Goal: Information Seeking & Learning: Learn about a topic

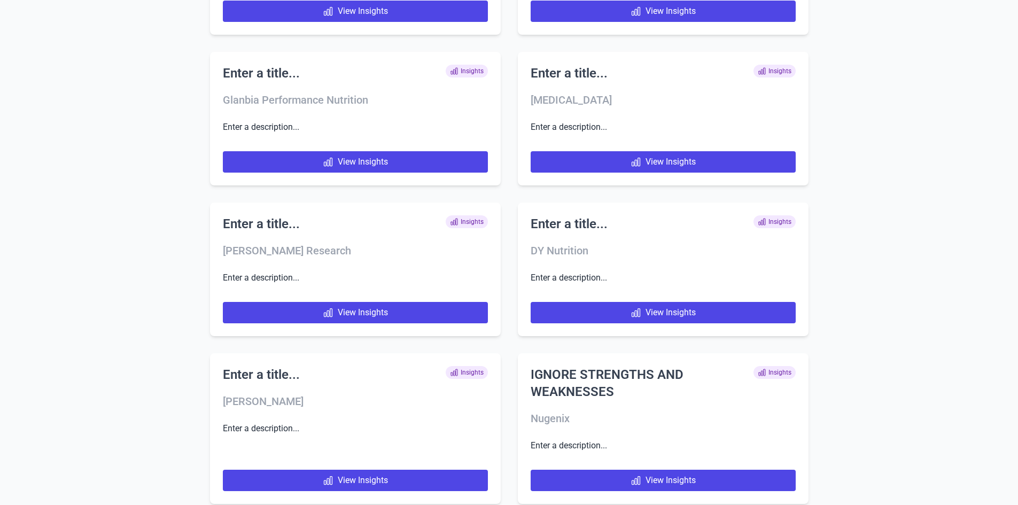
scroll to position [5042, 0]
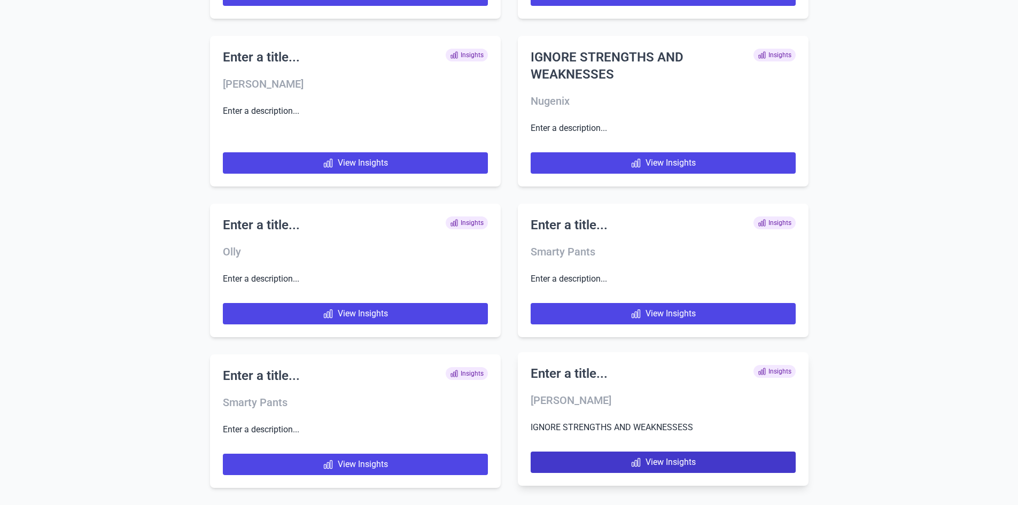
click at [646, 471] on link "View Insights" at bounding box center [663, 462] width 265 height 21
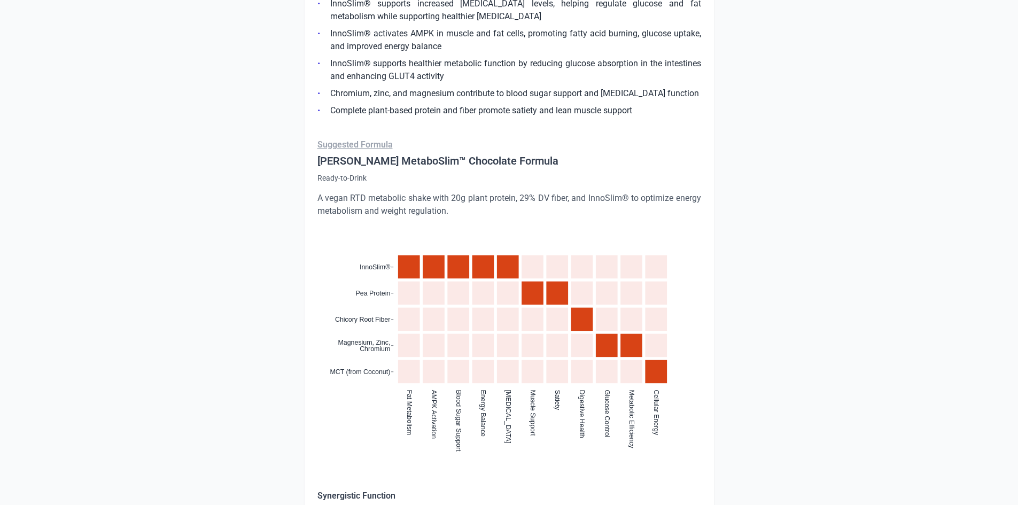
scroll to position [909, 0]
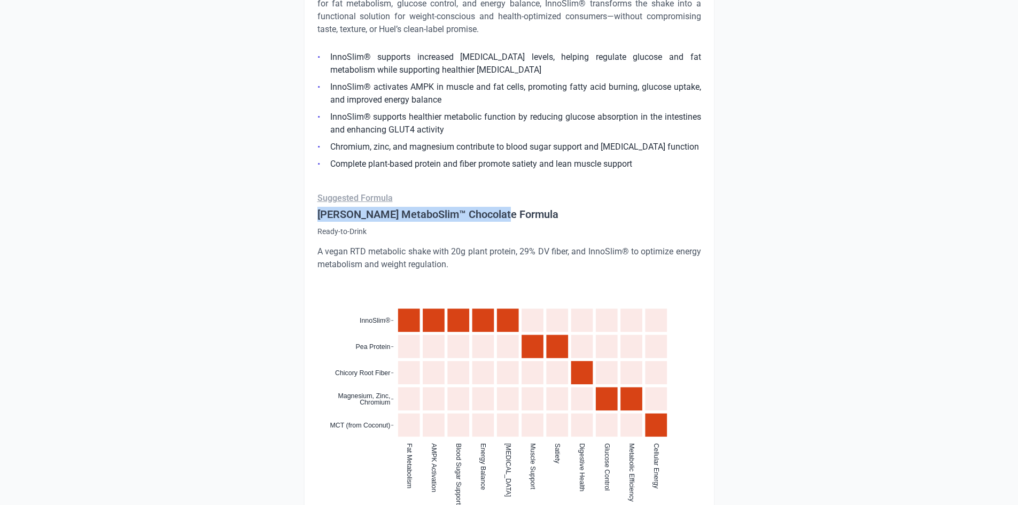
drag, startPoint x: 318, startPoint y: 215, endPoint x: 512, endPoint y: 205, distance: 194.3
click at [512, 205] on div "Suggested Formula [PERSON_NAME] MetaboSlim™ Chocolate Formula Ready-to-Drink A …" at bounding box center [510, 429] width 384 height 475
copy h4 "[PERSON_NAME] MetaboSlim™ Chocolate Formula"
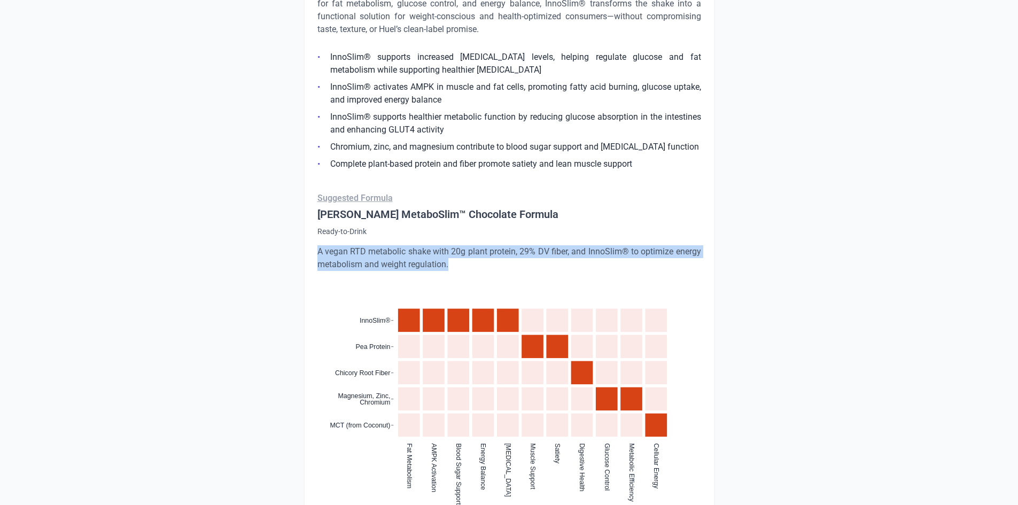
drag, startPoint x: 319, startPoint y: 250, endPoint x: 461, endPoint y: 262, distance: 142.8
click at [461, 262] on p "A vegan RTD metabolic shake with 20g plant protein, 29% DV fiber, and InnoSlim®…" at bounding box center [510, 258] width 384 height 26
copy p "A vegan RTD metabolic shake with 20g plant protein, 29% DV fiber, and InnoSlim®…"
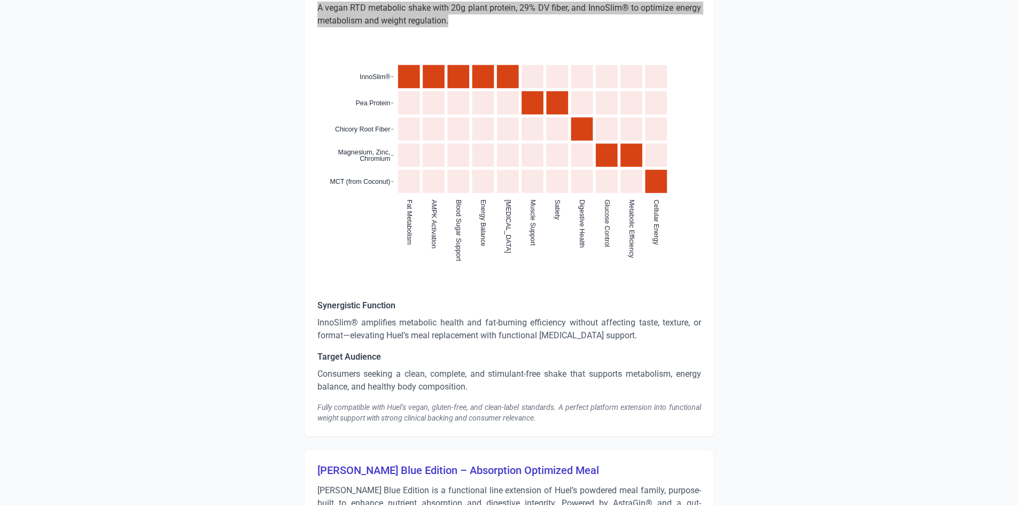
scroll to position [1069, 0]
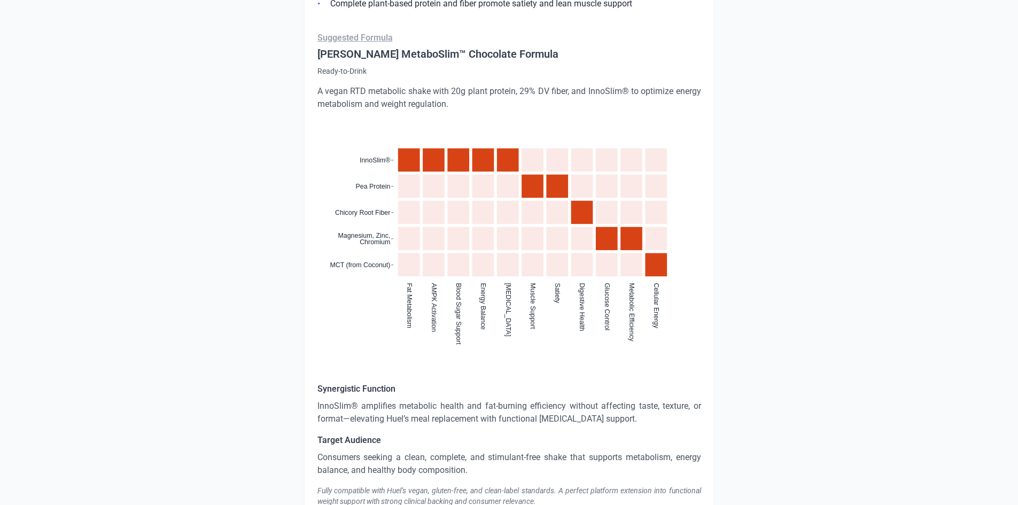
click at [316, 404] on div "[PERSON_NAME] MetaboSlim RTD – Chocolate [PERSON_NAME] MetaboSlim RTD – Chocola…" at bounding box center [509, 142] width 411 height 756
drag, startPoint x: 358, startPoint y: 407, endPoint x: 316, endPoint y: 405, distance: 41.8
click at [316, 405] on div "[PERSON_NAME] MetaboSlim RTD – Chocolate [PERSON_NAME] MetaboSlim RTD – Chocola…" at bounding box center [509, 142] width 411 height 756
copy p "InnoSlim®"
click at [364, 407] on p "InnoSlim® amplifies metabolic health and fat-burning efficiency without affecti…" at bounding box center [510, 413] width 384 height 26
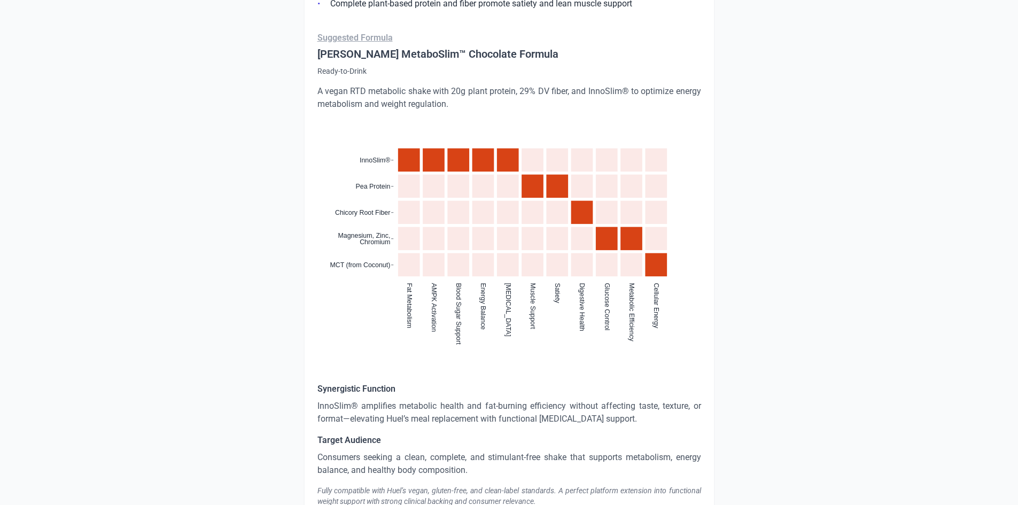
drag, startPoint x: 361, startPoint y: 407, endPoint x: 674, endPoint y: 417, distance: 313.4
click at [674, 417] on p "InnoSlim® amplifies metabolic health and fat-burning efficiency without affecti…" at bounding box center [510, 413] width 384 height 26
copy p "amplifies metabolic health and fat-burning efficiency without affecting taste, …"
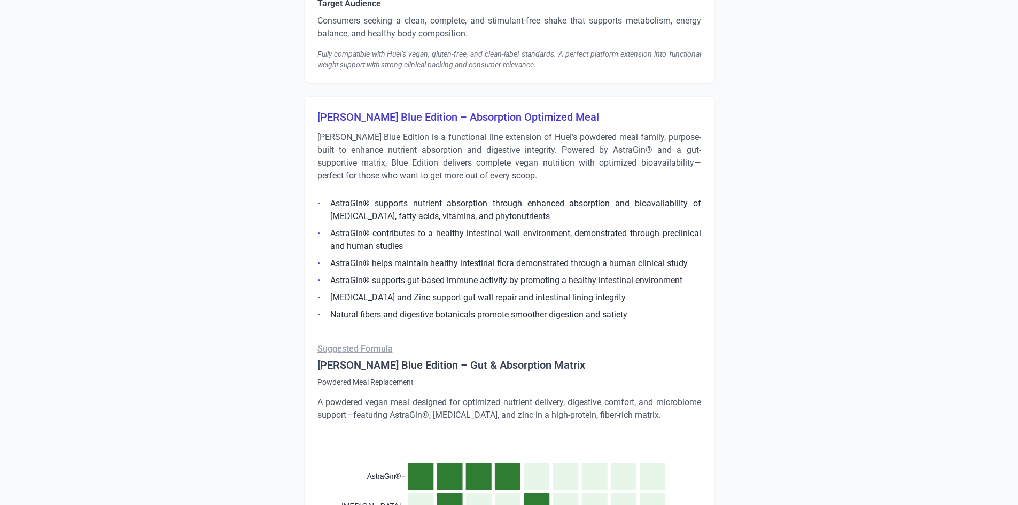
scroll to position [1604, 0]
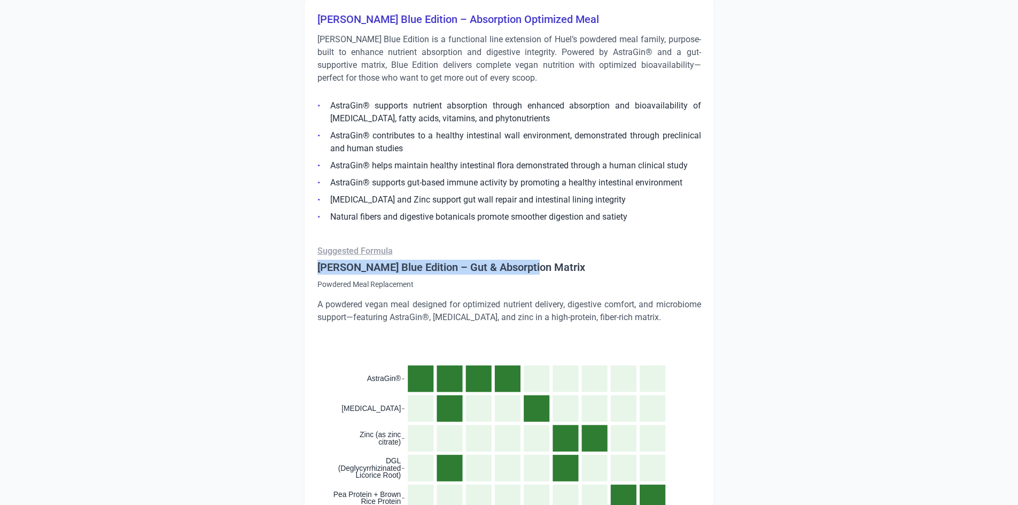
drag, startPoint x: 318, startPoint y: 267, endPoint x: 576, endPoint y: 270, distance: 258.2
click at [576, 270] on h4 "[PERSON_NAME] Blue Edition – Gut & Absorption Matrix" at bounding box center [510, 267] width 384 height 15
copy h4 "[PERSON_NAME] Blue Edition – Gut & Absorption Matrix"
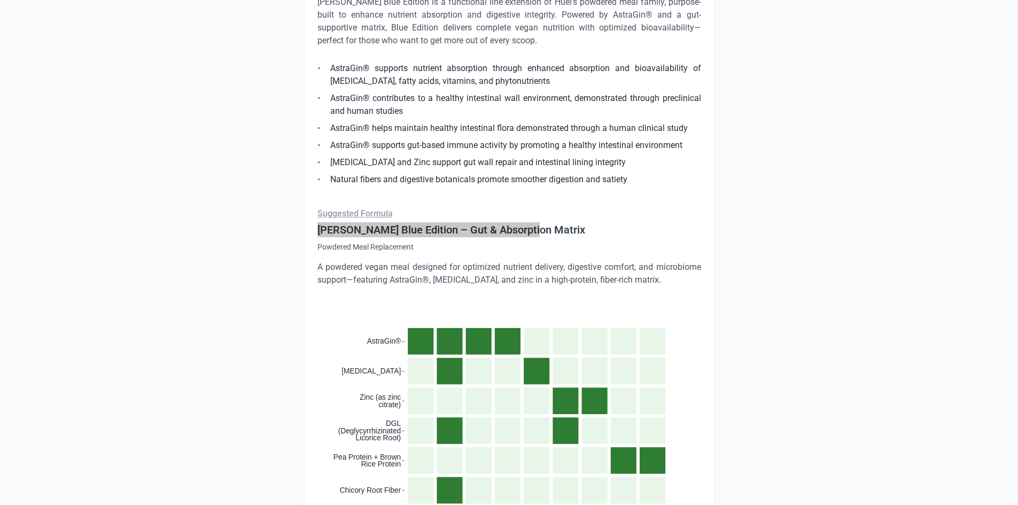
scroll to position [1657, 0]
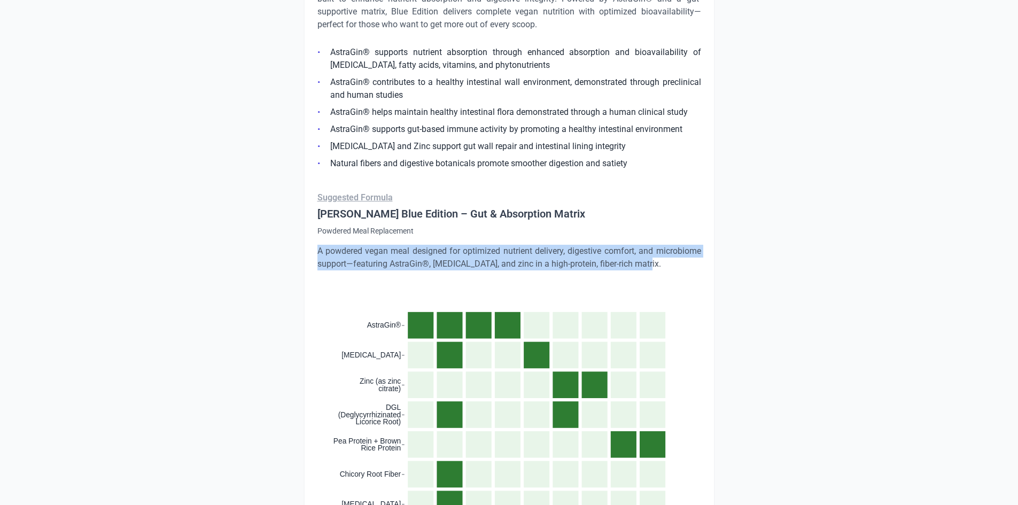
drag, startPoint x: 319, startPoint y: 251, endPoint x: 683, endPoint y: 264, distance: 364.8
click at [683, 264] on p "A powdered vegan meal designed for optimized nutrient delivery, digestive comfo…" at bounding box center [510, 258] width 384 height 26
copy p "A powdered vegan meal designed for optimized nutrient delivery, digestive comfo…"
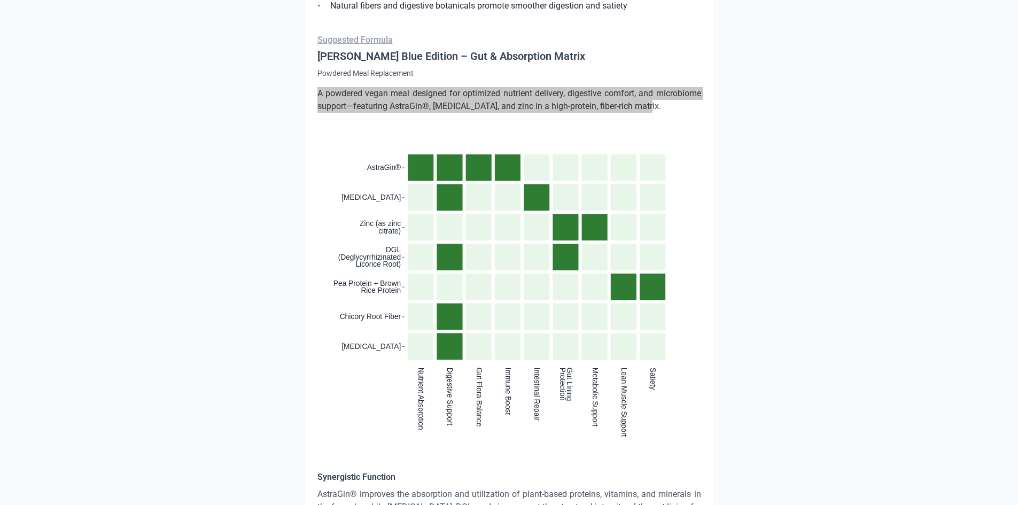
scroll to position [1871, 0]
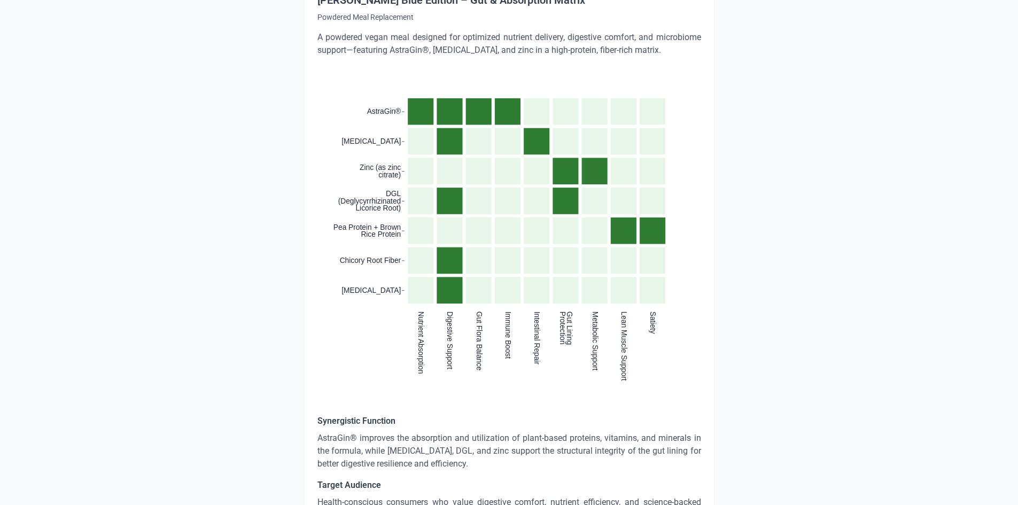
drag, startPoint x: 484, startPoint y: 105, endPoint x: 494, endPoint y: 100, distance: 11.2
click at [484, 105] on rect "cell" at bounding box center [479, 111] width 26 height 27
click at [612, 158] on icon ":where(.plot-d6a7b5) { --plot-background: white; display: block; height: auto; …" at bounding box center [510, 208] width 384 height 279
click at [335, 108] on icon ":where(.plot-d6a7b5) { --plot-background: white; display: block; height: auto; …" at bounding box center [510, 208] width 384 height 279
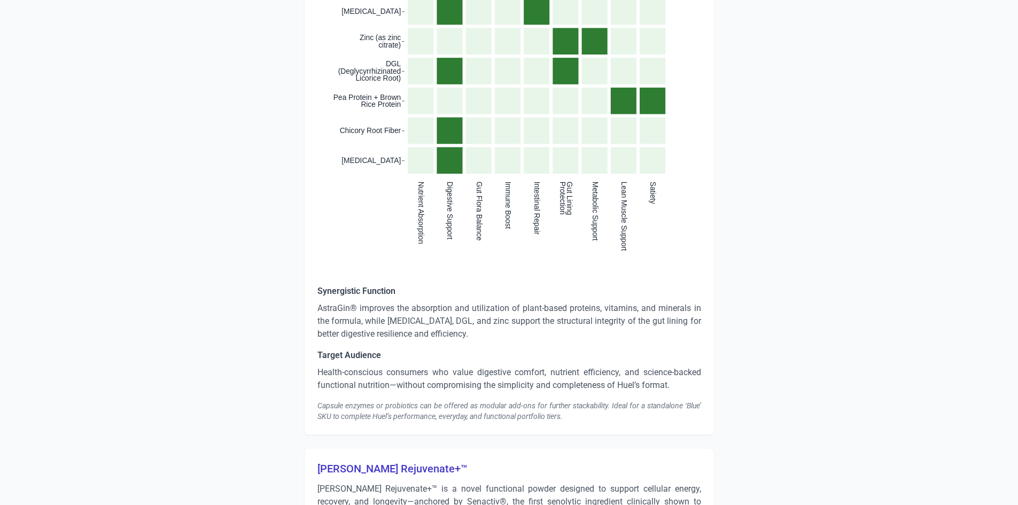
scroll to position [2031, 0]
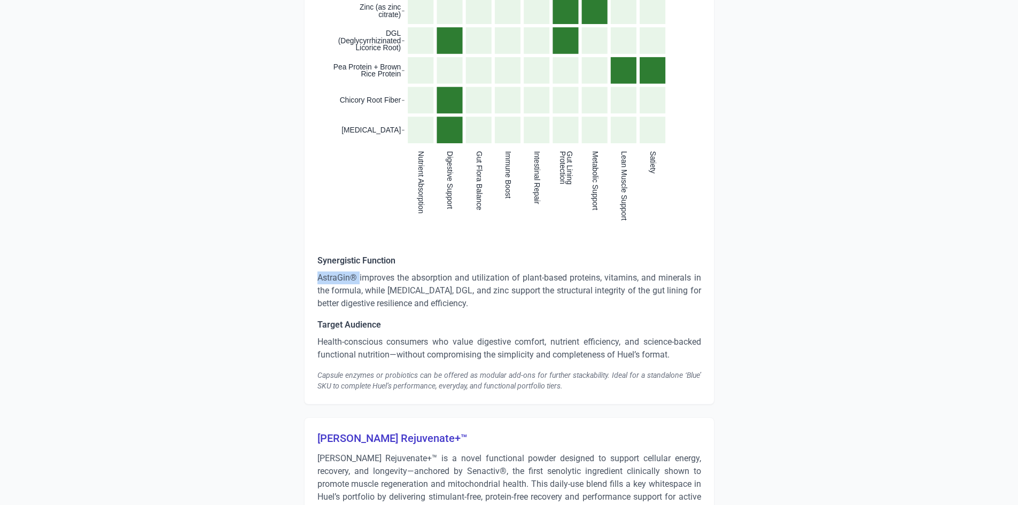
drag, startPoint x: 359, startPoint y: 278, endPoint x: 315, endPoint y: 279, distance: 43.8
copy p "AstraGin®"
click at [333, 282] on p "AstraGin® improves the absorption and utilization of plant-based proteins, vita…" at bounding box center [510, 291] width 384 height 38
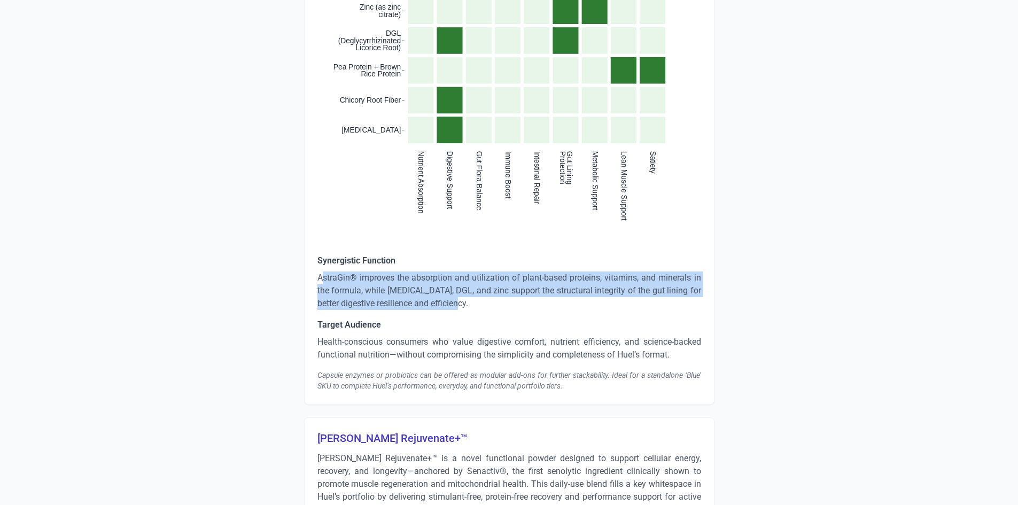
drag, startPoint x: 320, startPoint y: 279, endPoint x: 478, endPoint y: 299, distance: 159.5
click at [478, 299] on p "AstraGin® improves the absorption and utilization of plant-based proteins, vita…" at bounding box center [510, 291] width 384 height 38
copy p "straGin® improves the absorption and utilization of plant-based proteins, vitam…"
click at [443, 280] on p "AstraGin® improves the absorption and utilization of plant-based proteins, vita…" at bounding box center [510, 291] width 384 height 38
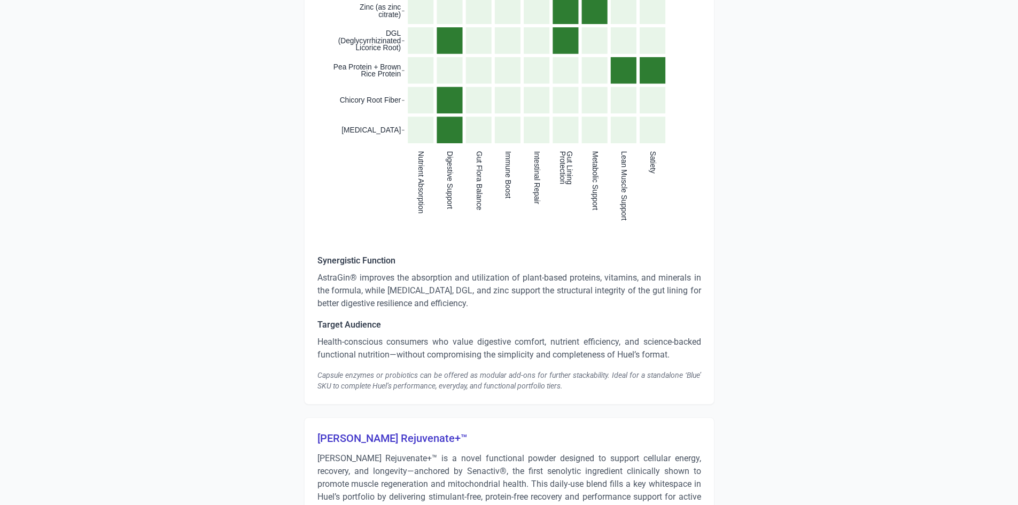
click at [473, 306] on p "AstraGin® improves the absorption and utilization of plant-based proteins, vita…" at bounding box center [510, 291] width 384 height 38
click at [445, 298] on p "AstraGin® improves the absorption and utilization of plant-based proteins, vita…" at bounding box center [510, 291] width 384 height 38
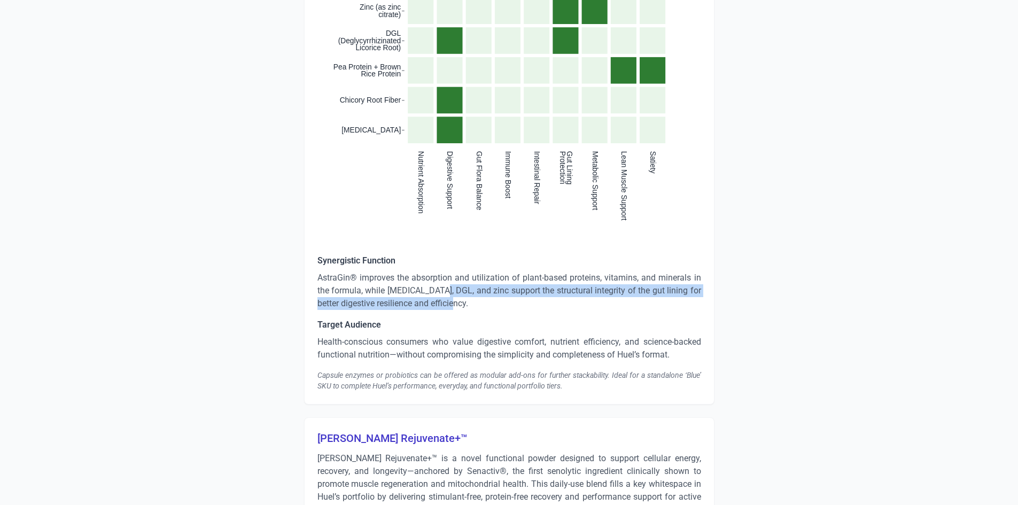
click at [446, 297] on p "AstraGin® improves the absorption and utilization of plant-based proteins, vita…" at bounding box center [510, 291] width 384 height 38
click at [447, 296] on p "AstraGin® improves the absorption and utilization of plant-based proteins, vita…" at bounding box center [510, 291] width 384 height 38
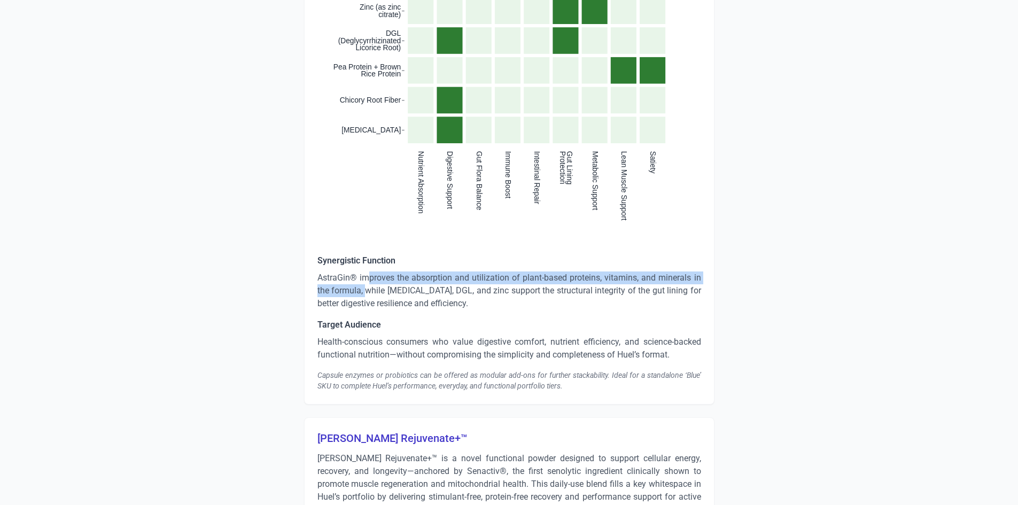
click at [371, 281] on p "AstraGin® improves the absorption and utilization of plant-based proteins, vita…" at bounding box center [510, 291] width 384 height 38
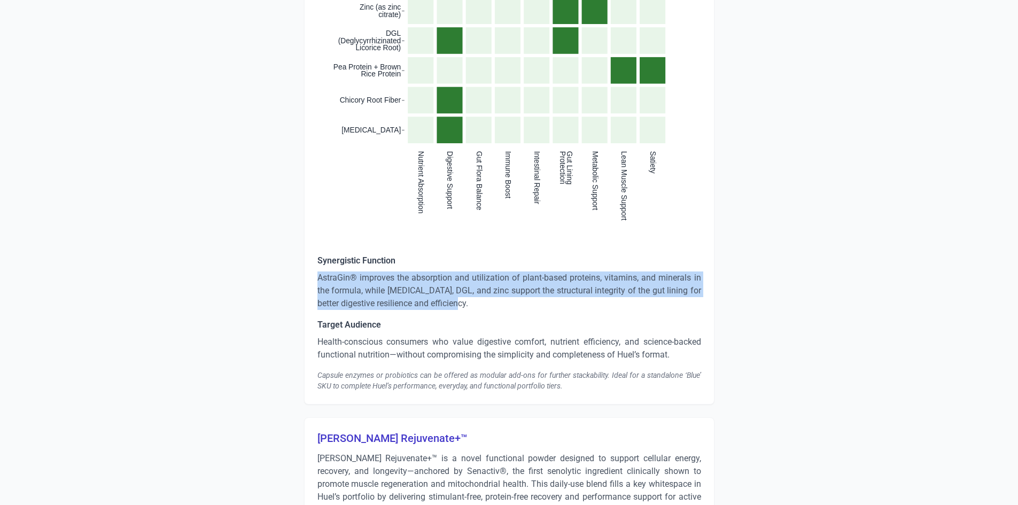
drag, startPoint x: 318, startPoint y: 276, endPoint x: 513, endPoint y: 304, distance: 197.0
click at [513, 304] on p "AstraGin® improves the absorption and utilization of plant-based proteins, vita…" at bounding box center [510, 291] width 384 height 38
copy p "AstraGin® improves the absorption and utilization of plant-based proteins, vita…"
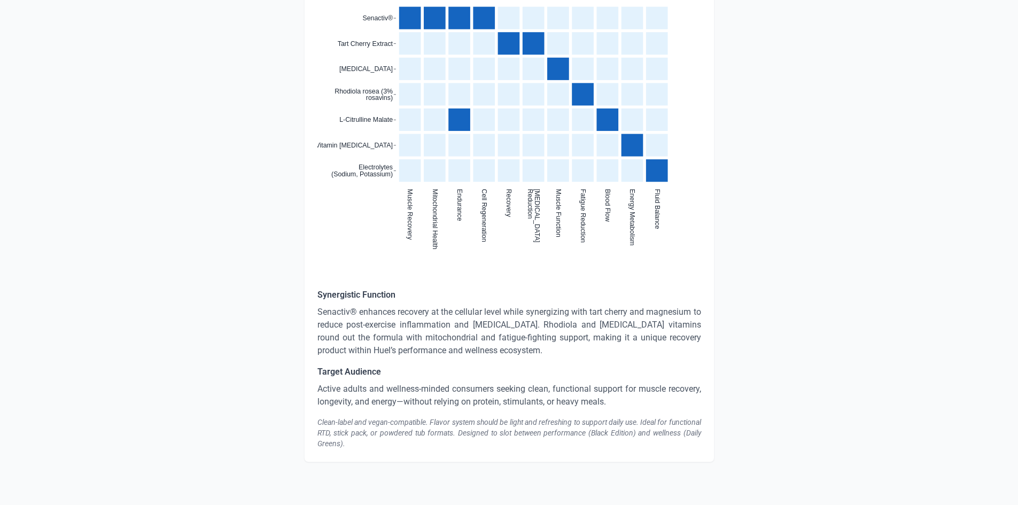
scroll to position [2582, 0]
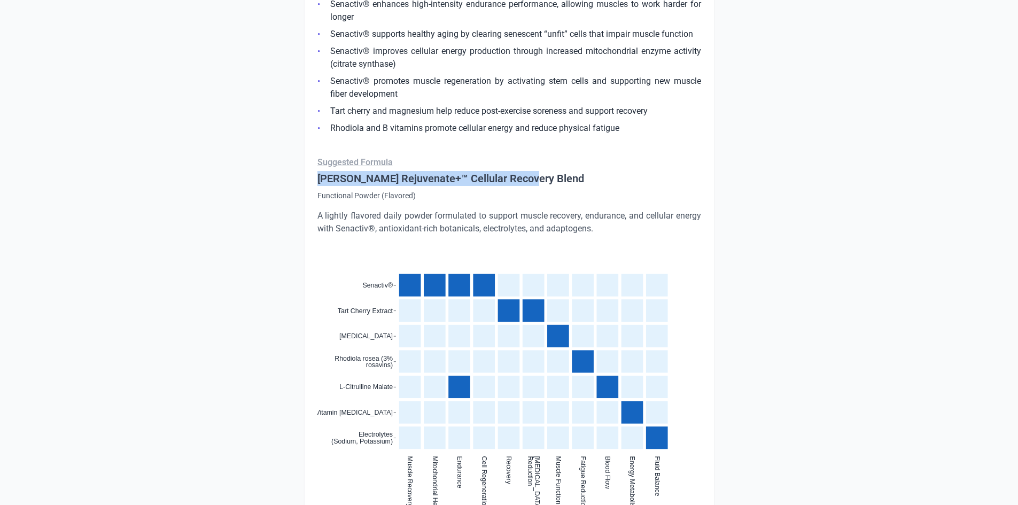
drag, startPoint x: 320, startPoint y: 180, endPoint x: 527, endPoint y: 178, distance: 206.9
click at [527, 178] on h4 "[PERSON_NAME] Rejuvenate+™ Cellular Recovery Blend" at bounding box center [510, 178] width 384 height 15
copy h4 "[PERSON_NAME] Rejuvenate+™ Cellular Recovery Blend"
click at [365, 222] on p "A lightly flavored daily powder formulated to support muscle recovery, enduranc…" at bounding box center [510, 223] width 384 height 26
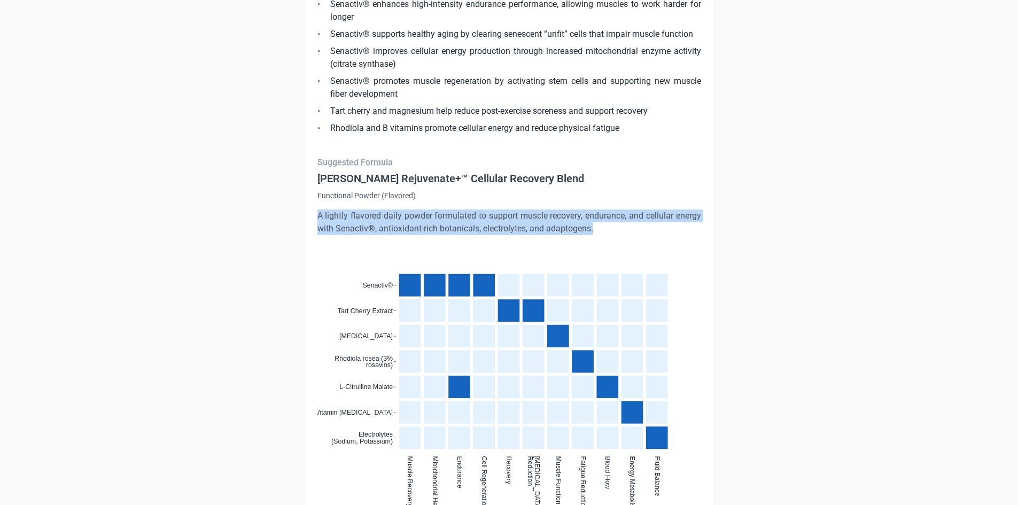
drag, startPoint x: 316, startPoint y: 216, endPoint x: 623, endPoint y: 222, distance: 306.9
click at [623, 222] on div "[PERSON_NAME] Rejuvenate+™ [PERSON_NAME] Rejuvenate+™ is a novel functional pow…" at bounding box center [509, 298] width 411 height 863
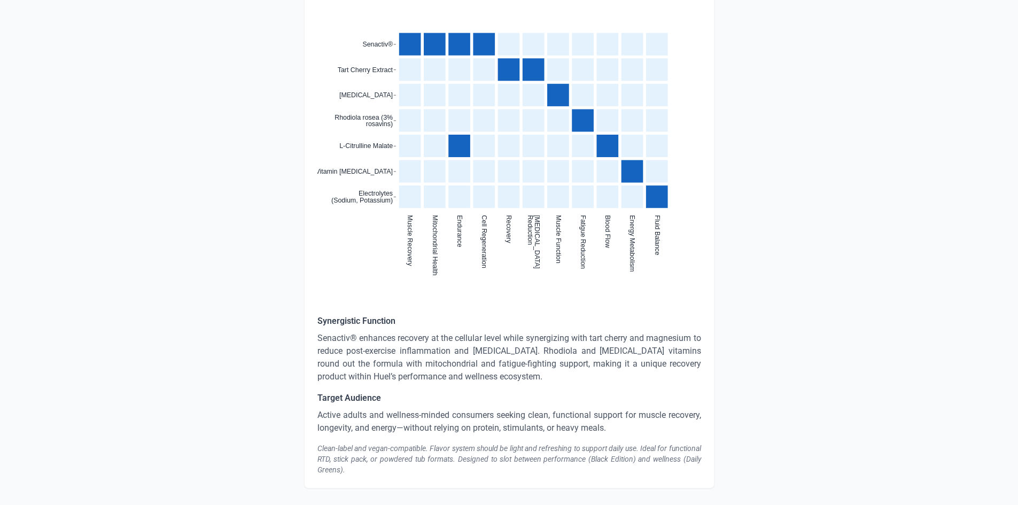
scroll to position [2849, 0]
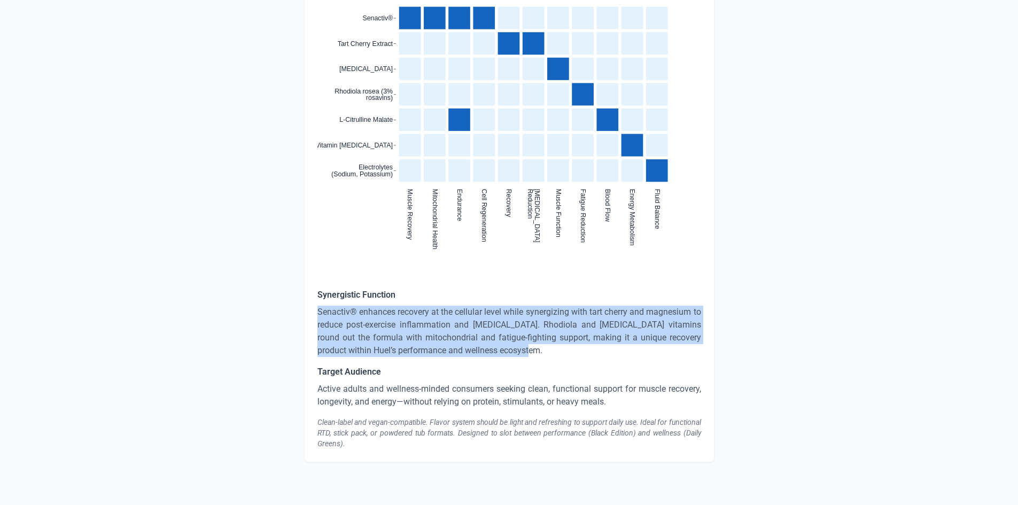
drag, startPoint x: 318, startPoint y: 313, endPoint x: 532, endPoint y: 352, distance: 217.9
click at [533, 353] on p "Senactiv® enhances recovery at the cellular level while synergizing with tart c…" at bounding box center [510, 331] width 384 height 51
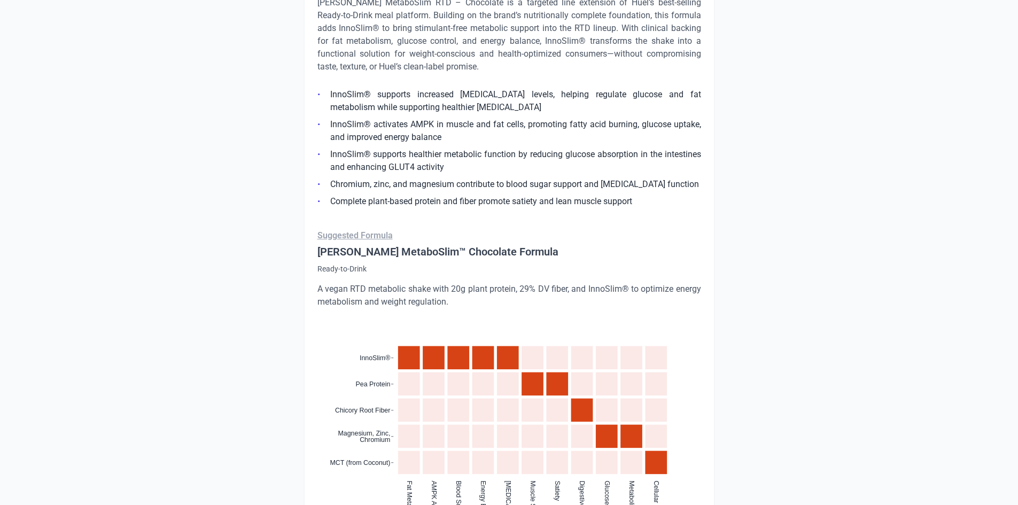
scroll to position [764, 0]
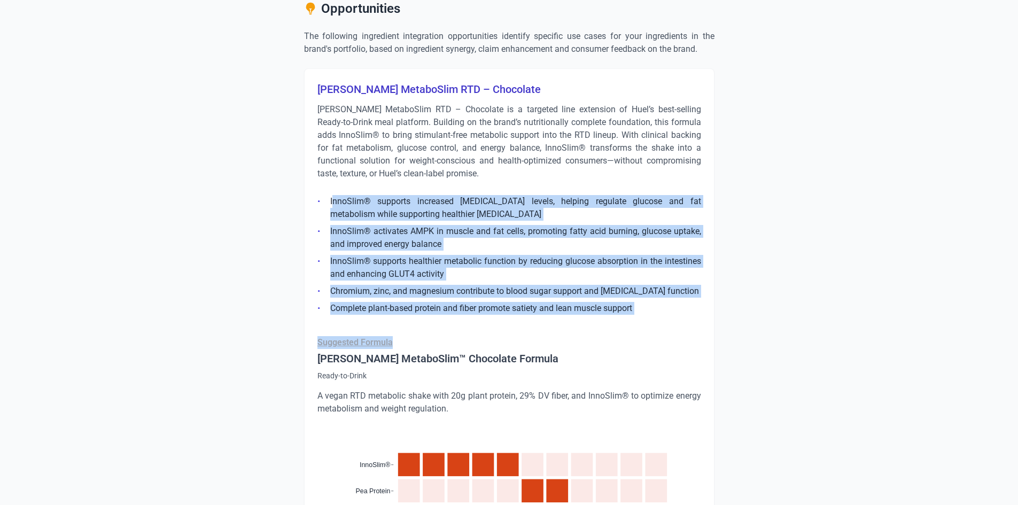
drag, startPoint x: 331, startPoint y: 199, endPoint x: 670, endPoint y: 315, distance: 358.2
click at [670, 315] on div "[PERSON_NAME] MetaboSlim RTD – Chocolate [PERSON_NAME] MetaboSlim RTD – Chocola…" at bounding box center [509, 446] width 411 height 756
click at [331, 197] on li "InnoSlim® supports increased [MEDICAL_DATA] levels, helping regulate glucose an…" at bounding box center [510, 208] width 384 height 26
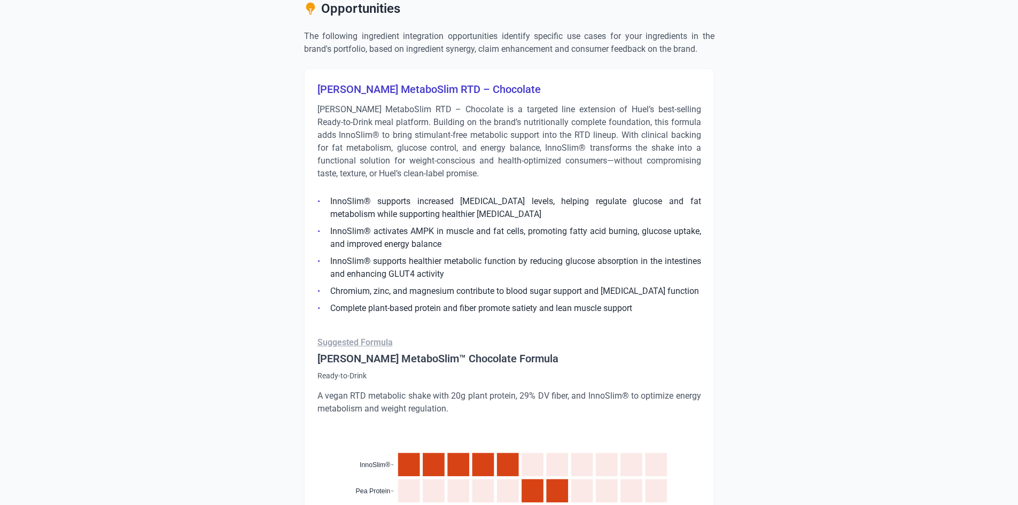
click at [327, 198] on li "InnoSlim® supports increased [MEDICAL_DATA] levels, helping regulate glucose an…" at bounding box center [510, 208] width 384 height 26
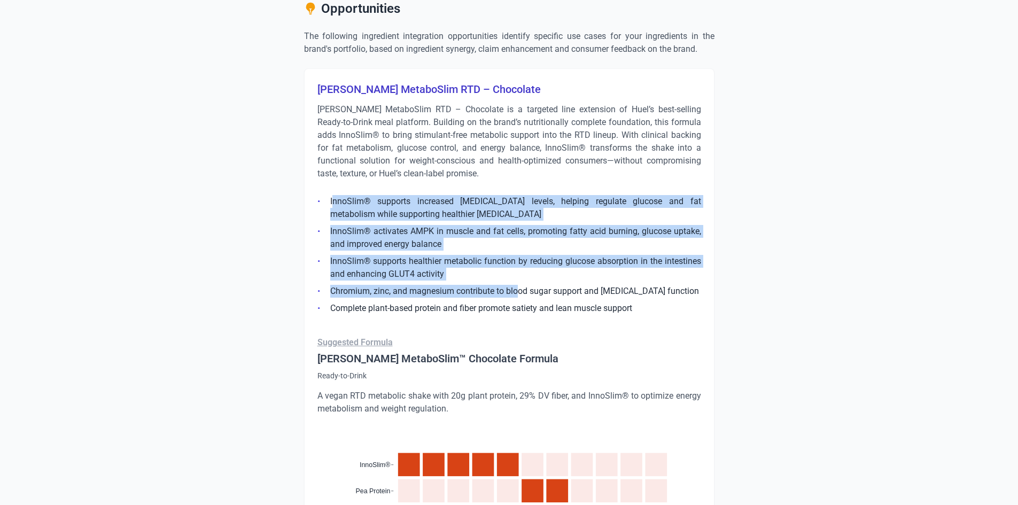
drag, startPoint x: 333, startPoint y: 202, endPoint x: 504, endPoint y: 293, distance: 194.0
click at [516, 293] on ul "InnoSlim® supports increased [MEDICAL_DATA] levels, helping regulate glucose an…" at bounding box center [510, 252] width 384 height 126
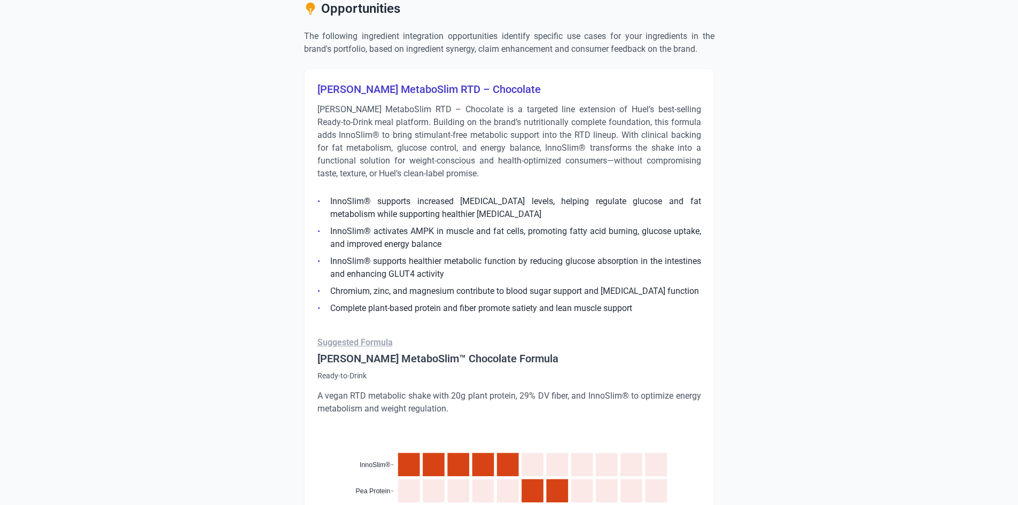
drag, startPoint x: 500, startPoint y: 293, endPoint x: 484, endPoint y: 297, distance: 16.4
click at [470, 297] on ul "InnoSlim® supports increased [MEDICAL_DATA] levels, helping regulate glucose an…" at bounding box center [510, 252] width 384 height 126
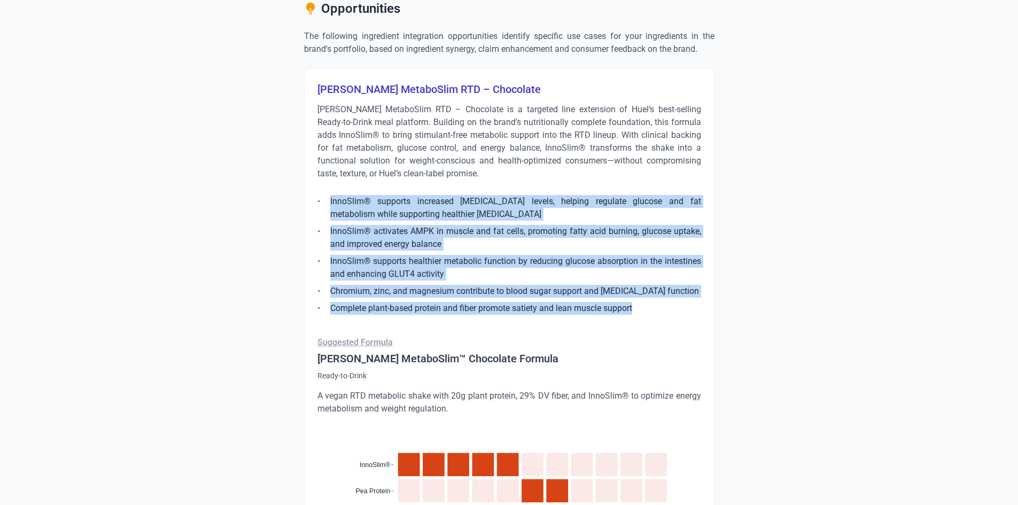
drag, startPoint x: 633, startPoint y: 307, endPoint x: 329, endPoint y: 194, distance: 324.6
click at [329, 194] on ul "InnoSlim® supports increased [MEDICAL_DATA] levels, helping regulate glucose an…" at bounding box center [510, 252] width 384 height 126
click at [467, 216] on li "InnoSlim® supports increased [MEDICAL_DATA] levels, helping regulate glucose an…" at bounding box center [510, 208] width 384 height 26
click at [519, 215] on li "InnoSlim® supports increased [MEDICAL_DATA] levels, helping regulate glucose an…" at bounding box center [510, 208] width 384 height 26
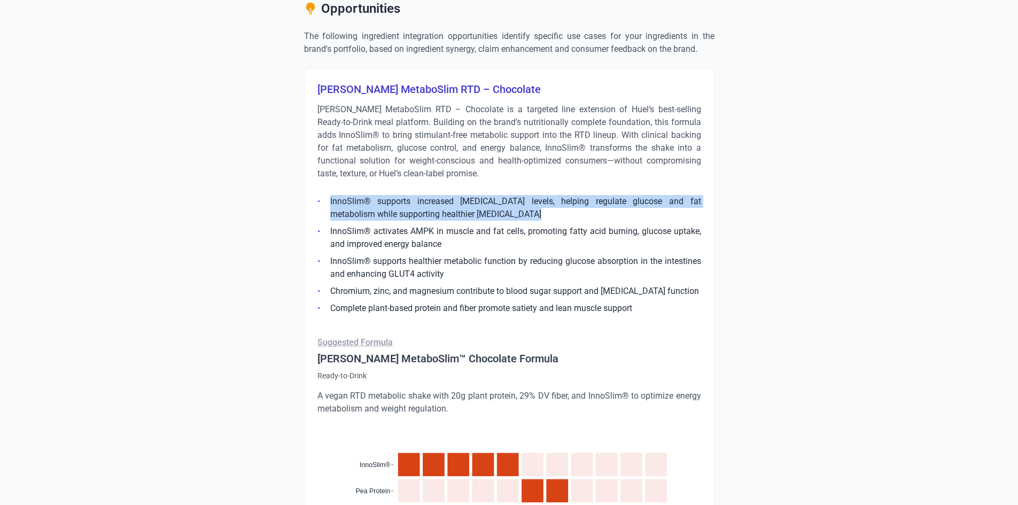
drag, startPoint x: 517, startPoint y: 215, endPoint x: 328, endPoint y: 197, distance: 190.6
click at [328, 197] on li "InnoSlim® supports increased [MEDICAL_DATA] levels, helping regulate glucose an…" at bounding box center [510, 208] width 384 height 26
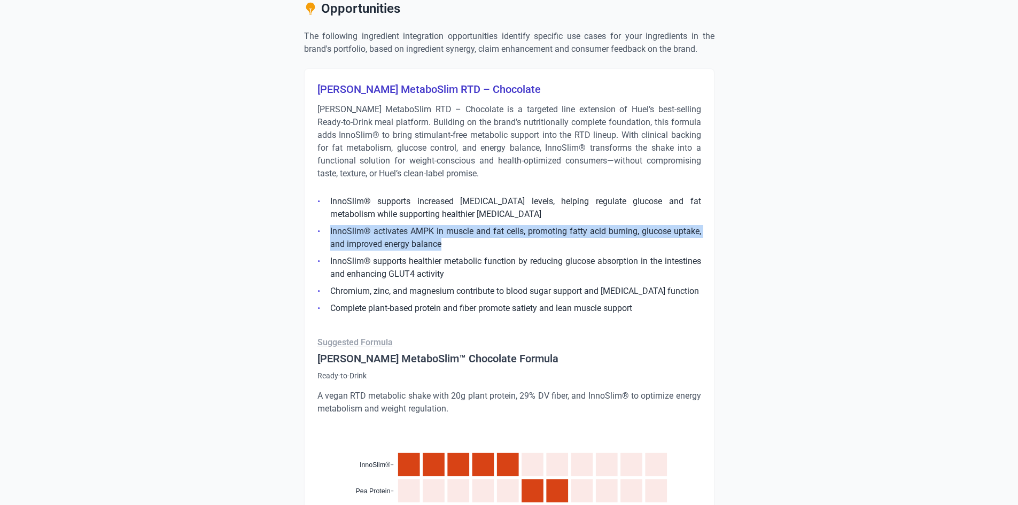
drag, startPoint x: 331, startPoint y: 232, endPoint x: 480, endPoint y: 242, distance: 149.5
click at [480, 242] on li "InnoSlim® activates AMPK in muscle and fat cells, promoting fatty acid burning,…" at bounding box center [510, 238] width 384 height 26
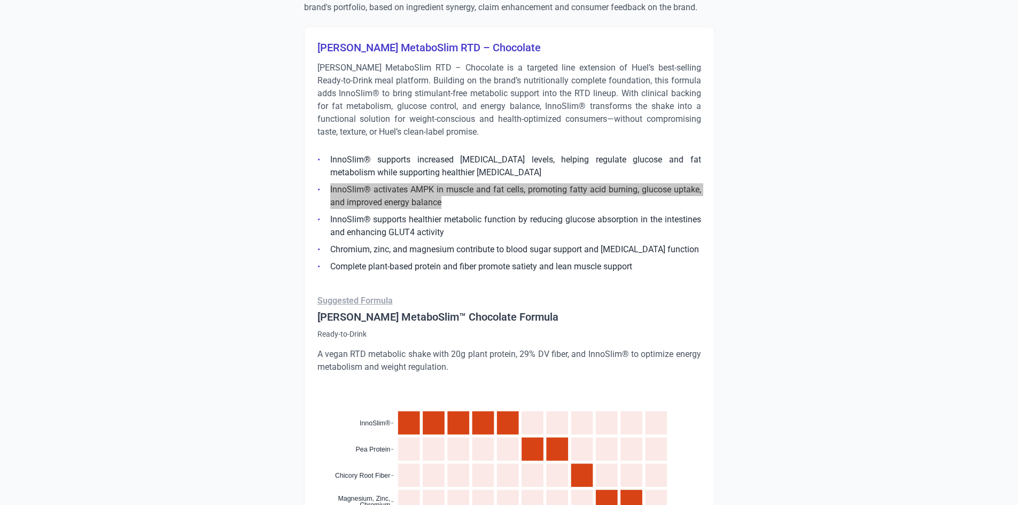
scroll to position [871, 0]
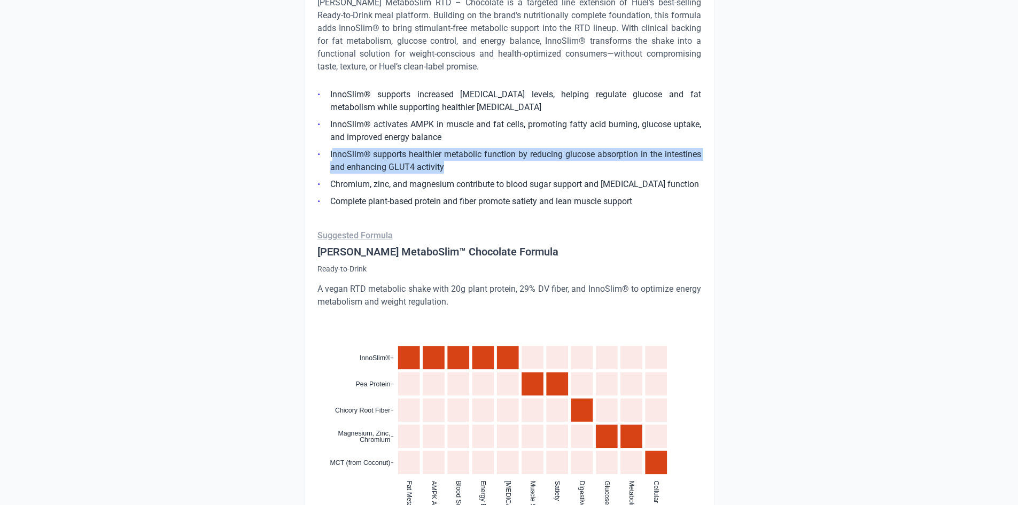
drag, startPoint x: 331, startPoint y: 156, endPoint x: 466, endPoint y: 170, distance: 135.4
click at [466, 170] on li "InnoSlim® supports healthier metabolic function by reducing glucose absorption …" at bounding box center [510, 161] width 384 height 26
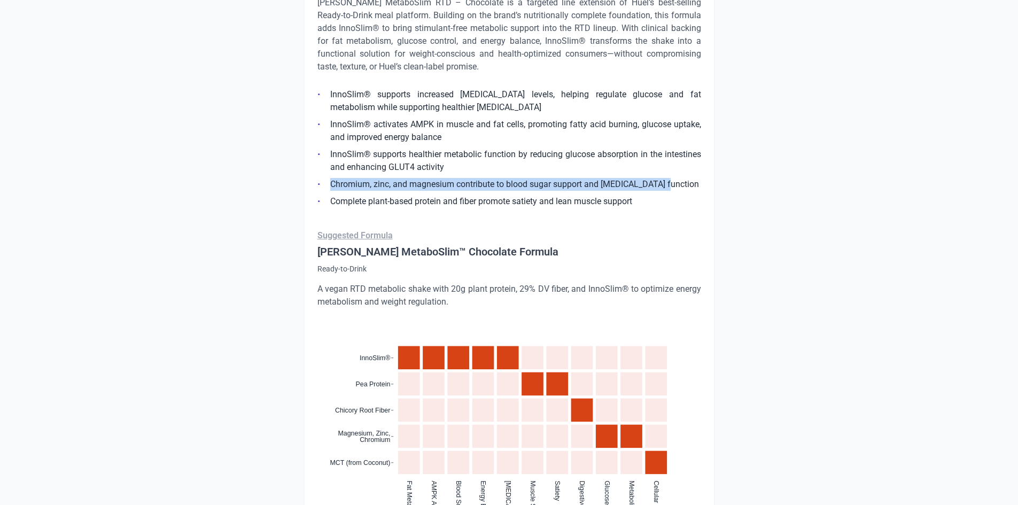
drag, startPoint x: 331, startPoint y: 184, endPoint x: 665, endPoint y: 182, distance: 333.6
click at [665, 182] on li "Chromium, zinc, and magnesium contribute to blood sugar support and [MEDICAL_DA…" at bounding box center [510, 184] width 384 height 13
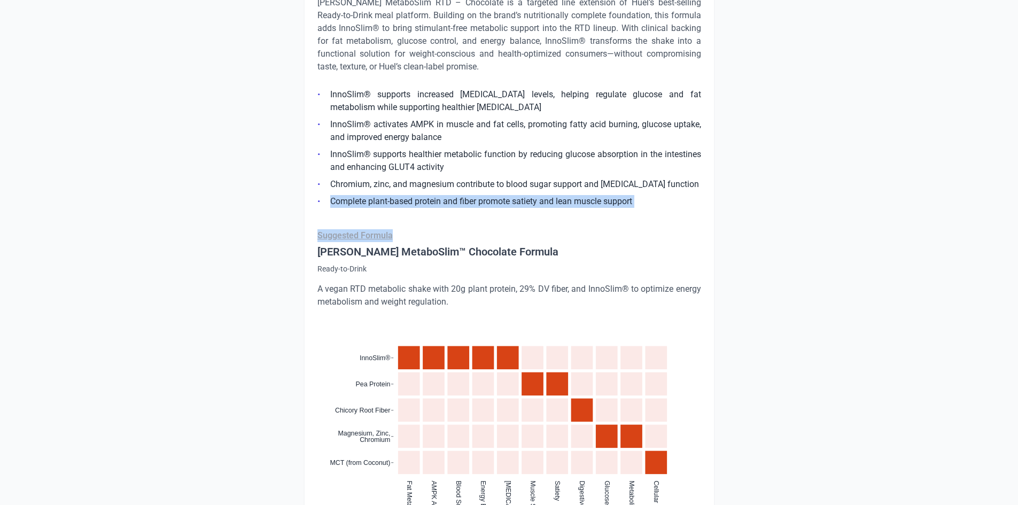
drag, startPoint x: 328, startPoint y: 202, endPoint x: 686, endPoint y: 213, distance: 358.3
click at [686, 213] on div "[PERSON_NAME] MetaboSlim RTD – Chocolate [PERSON_NAME] MetaboSlim RTD – Chocola…" at bounding box center [509, 340] width 411 height 756
click at [609, 211] on div "[PERSON_NAME] MetaboSlim RTD – Chocolate [PERSON_NAME] MetaboSlim RTD – Chocola…" at bounding box center [509, 340] width 411 height 756
click at [625, 197] on li "Complete plant-based protein and fiber promote satiety and lean muscle support" at bounding box center [510, 201] width 384 height 13
click at [647, 203] on li "Complete plant-based protein and fiber promote satiety and lean muscle support" at bounding box center [510, 201] width 384 height 13
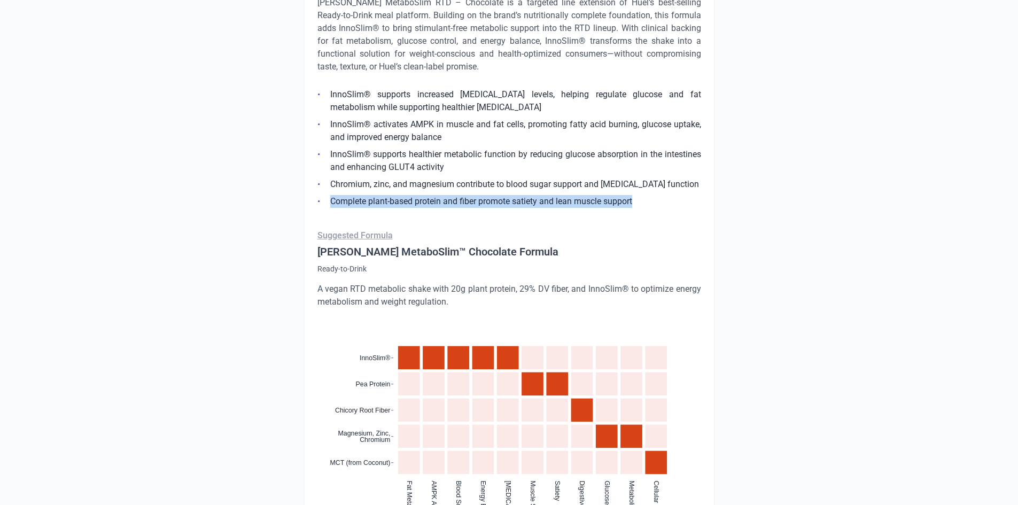
drag, startPoint x: 331, startPoint y: 201, endPoint x: 644, endPoint y: 198, distance: 313.3
click at [644, 198] on li "Complete plant-based protein and fiber promote satiety and lean muscle support" at bounding box center [510, 201] width 384 height 13
click at [333, 94] on li "InnoSlim® supports increased [MEDICAL_DATA] levels, helping regulate glucose an…" at bounding box center [510, 101] width 384 height 26
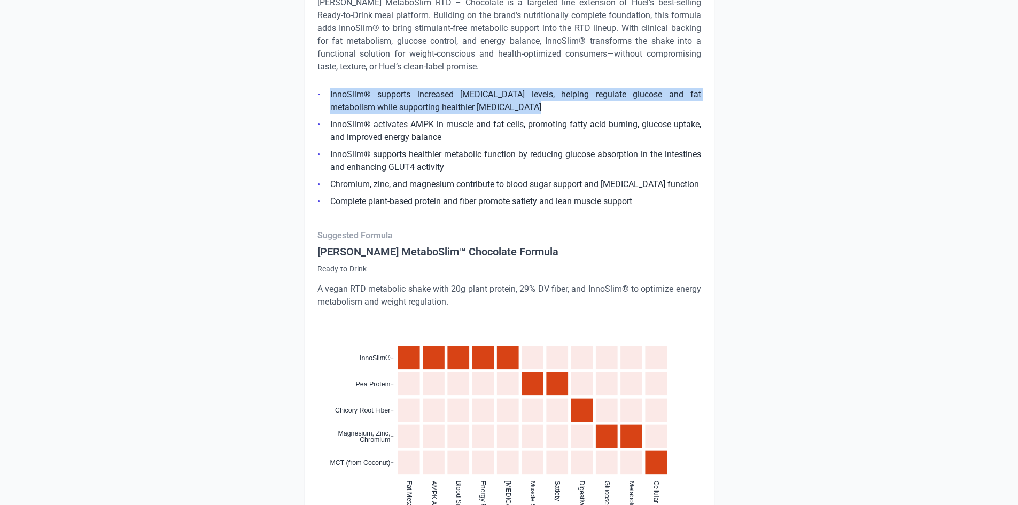
drag, startPoint x: 330, startPoint y: 95, endPoint x: 522, endPoint y: 110, distance: 192.5
click at [522, 110] on li "InnoSlim® supports increased [MEDICAL_DATA] levels, helping regulate glucose an…" at bounding box center [510, 101] width 384 height 26
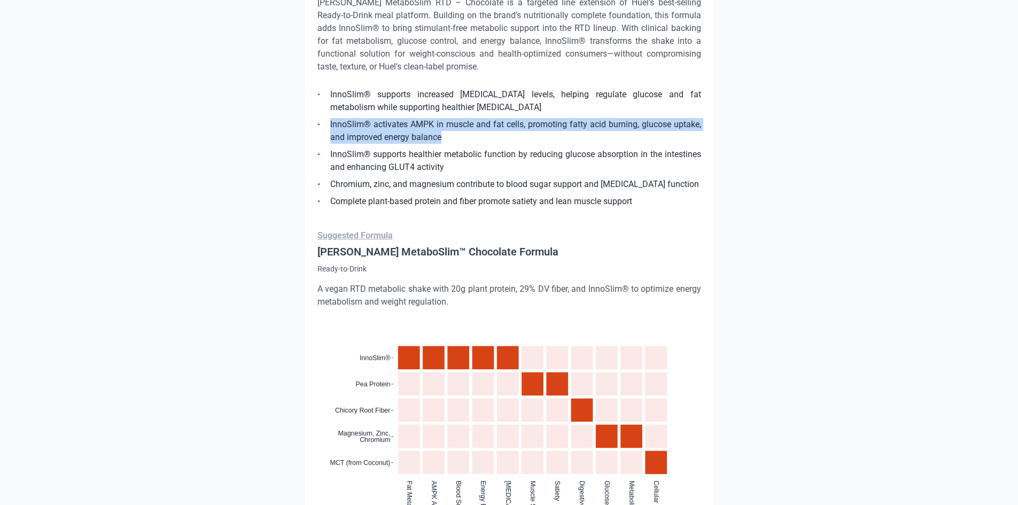
drag, startPoint x: 329, startPoint y: 126, endPoint x: 460, endPoint y: 137, distance: 130.9
click at [460, 137] on li "InnoSlim® activates AMPK in muscle and fat cells, promoting fatty acid burning,…" at bounding box center [510, 131] width 384 height 26
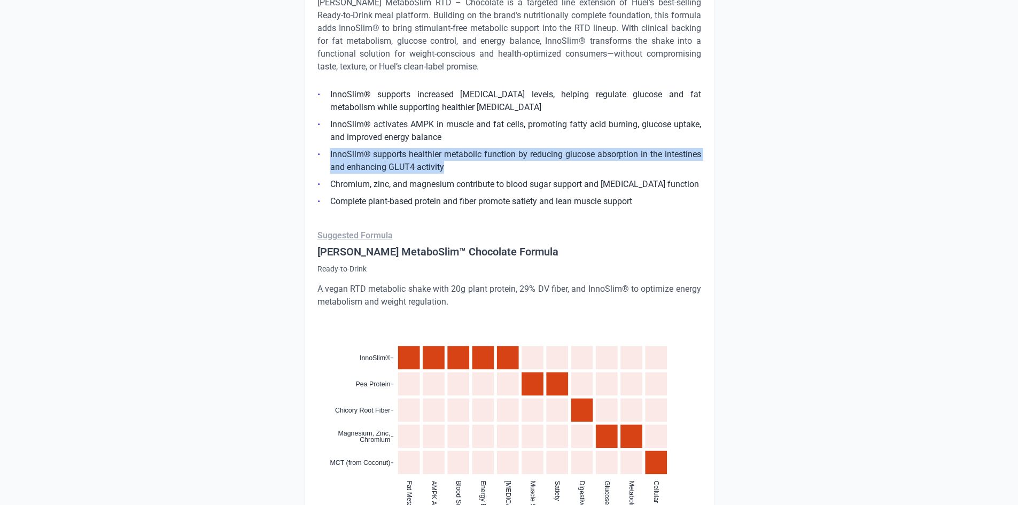
drag, startPoint x: 330, startPoint y: 156, endPoint x: 476, endPoint y: 163, distance: 146.6
click at [476, 163] on li "InnoSlim® supports healthier metabolic function by reducing glucose absorption …" at bounding box center [510, 161] width 384 height 26
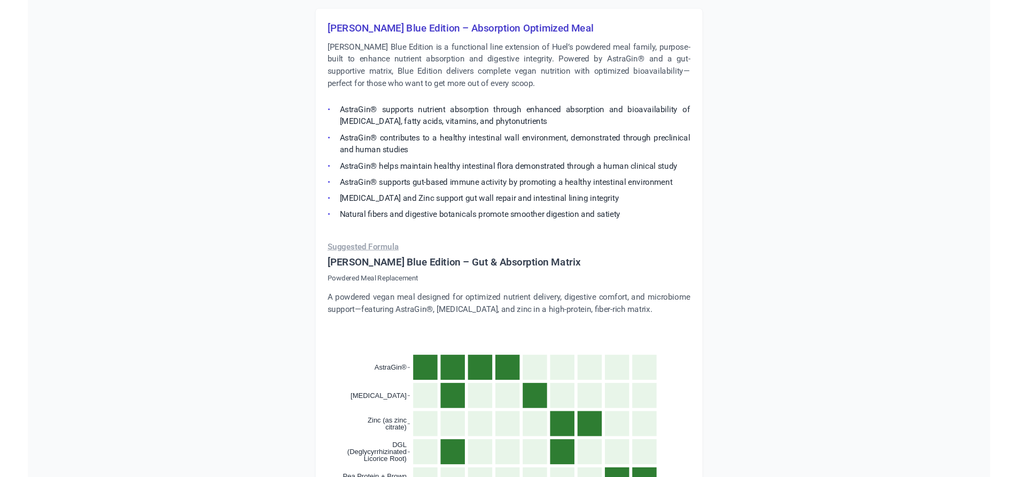
scroll to position [1620, 0]
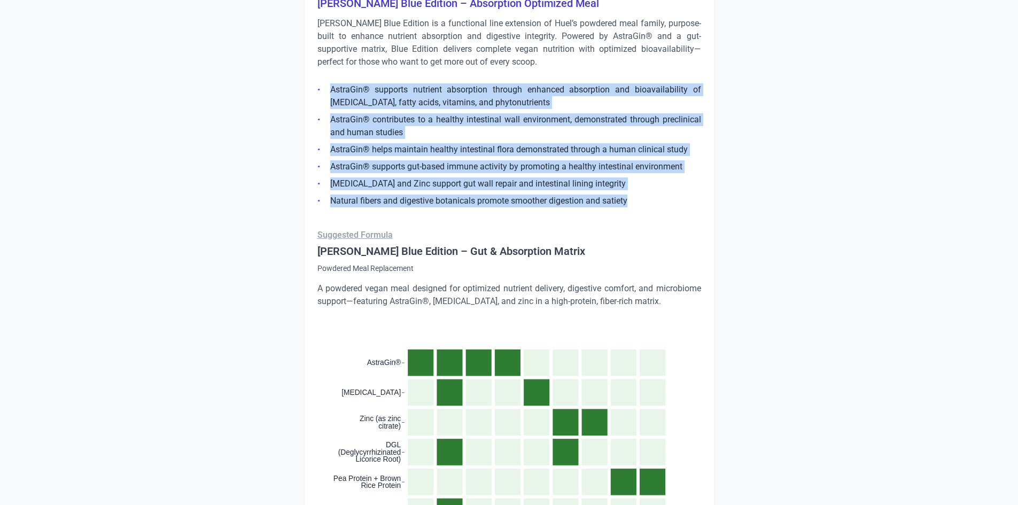
drag, startPoint x: 326, startPoint y: 86, endPoint x: 653, endPoint y: 193, distance: 344.2
click at [653, 193] on ul "AstraGin® supports nutrient absorption through enhanced absorption and bioavail…" at bounding box center [510, 142] width 384 height 130
click at [366, 109] on li "AstraGin® supports nutrient absorption through enhanced absorption and bioavail…" at bounding box center [510, 96] width 384 height 26
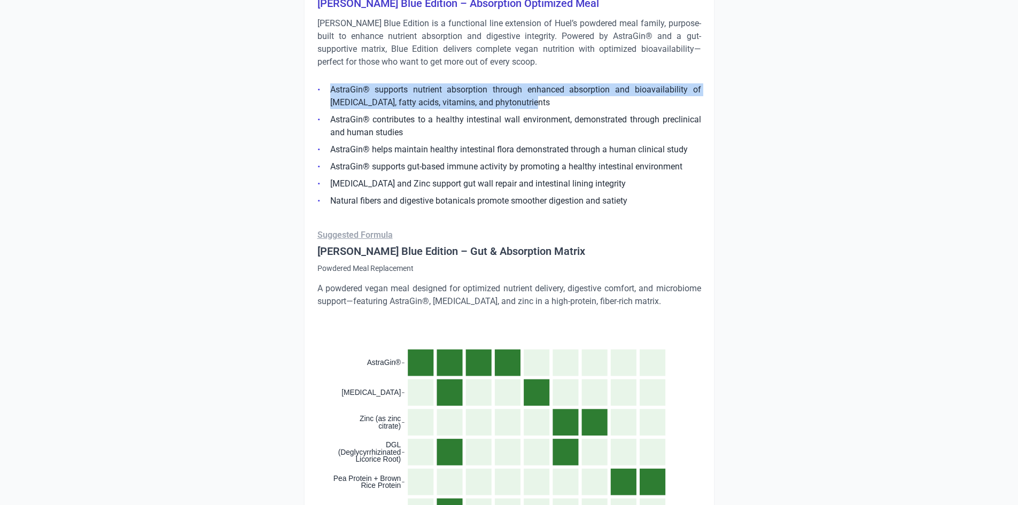
drag, startPoint x: 332, startPoint y: 91, endPoint x: 522, endPoint y: 101, distance: 190.0
click at [522, 101] on li "AstraGin® supports nutrient absorption through enhanced absorption and bioavail…" at bounding box center [510, 96] width 384 height 26
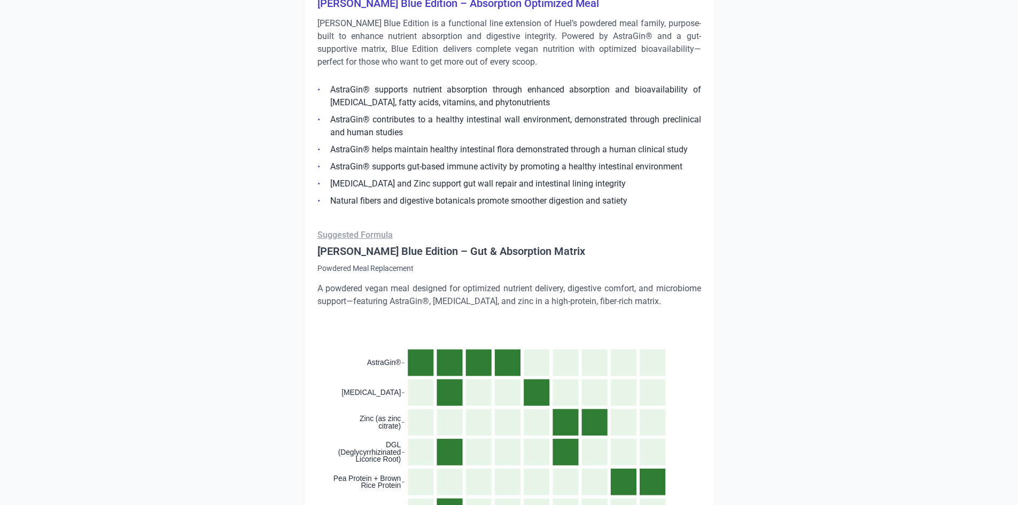
click at [333, 119] on li "AstraGin® contributes to a healthy intestinal wall environment, demonstrated th…" at bounding box center [510, 126] width 384 height 26
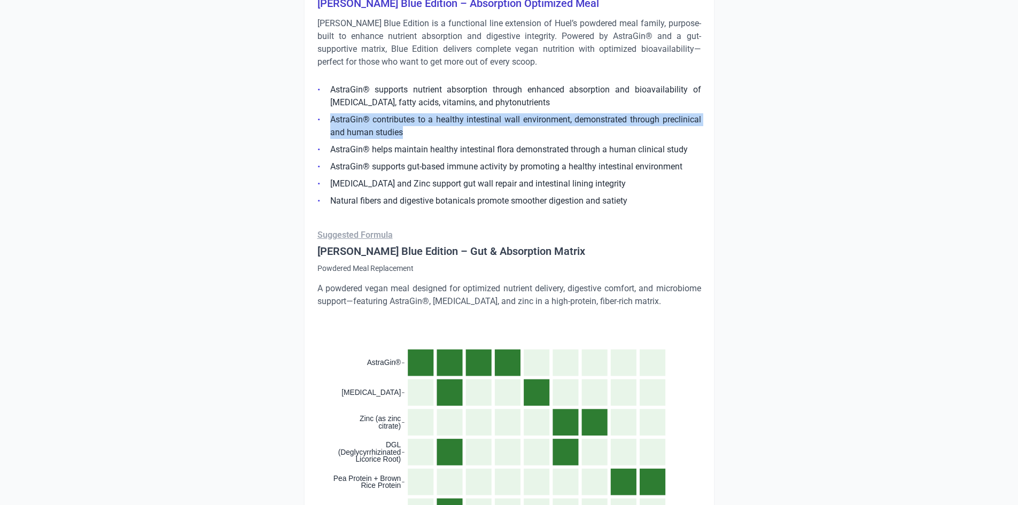
drag, startPoint x: 330, startPoint y: 119, endPoint x: 416, endPoint y: 135, distance: 87.5
click at [416, 135] on li "AstraGin® contributes to a healthy intestinal wall environment, demonstrated th…" at bounding box center [510, 126] width 384 height 26
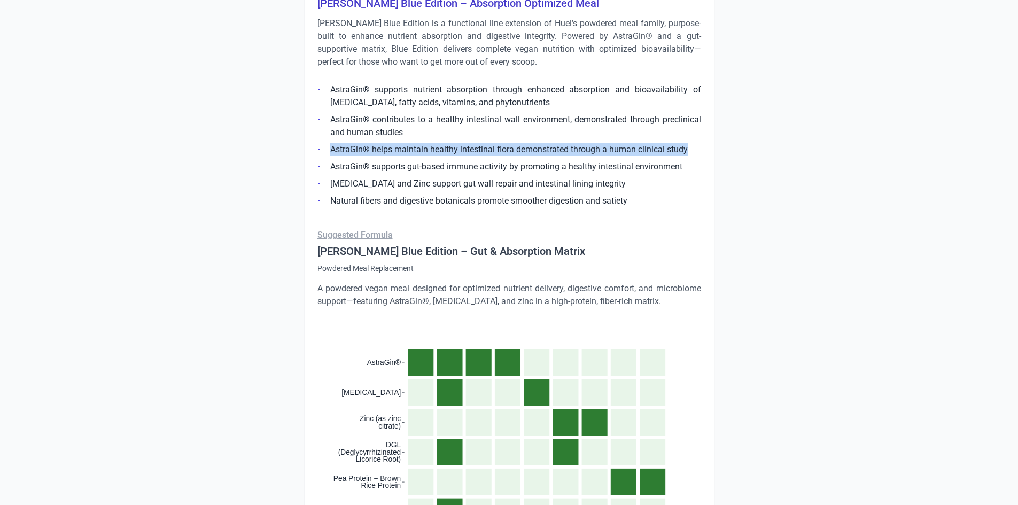
drag, startPoint x: 329, startPoint y: 150, endPoint x: 691, endPoint y: 144, distance: 362.0
click at [691, 144] on li "AstraGin® helps maintain healthy intestinal flora demonstrated through a human …" at bounding box center [510, 149] width 384 height 13
click at [334, 167] on li "AstraGin® supports gut-based immune activity by promoting a healthy intestinal …" at bounding box center [510, 166] width 384 height 13
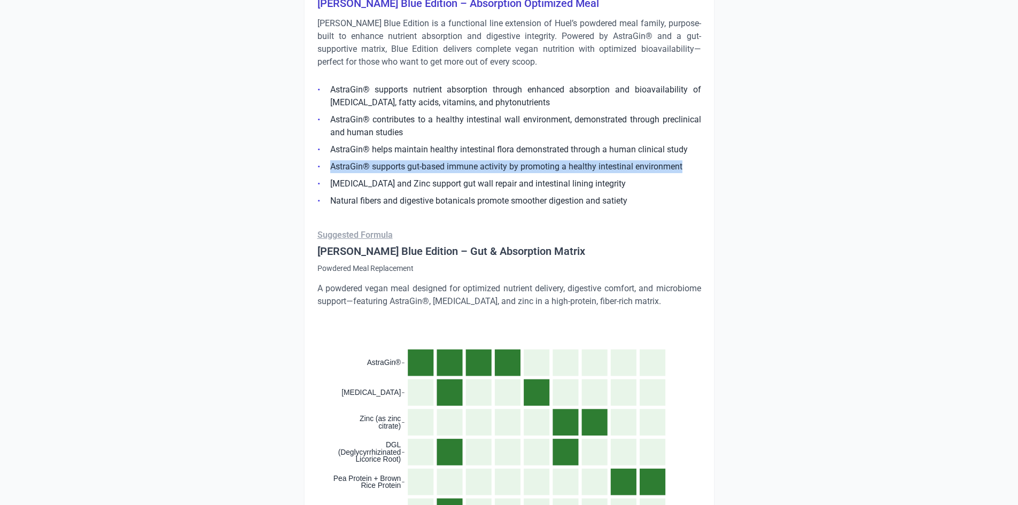
drag, startPoint x: 331, startPoint y: 167, endPoint x: 694, endPoint y: 170, distance: 363.5
click at [694, 170] on li "AstraGin® supports gut-based immune activity by promoting a healthy intestinal …" at bounding box center [510, 166] width 384 height 13
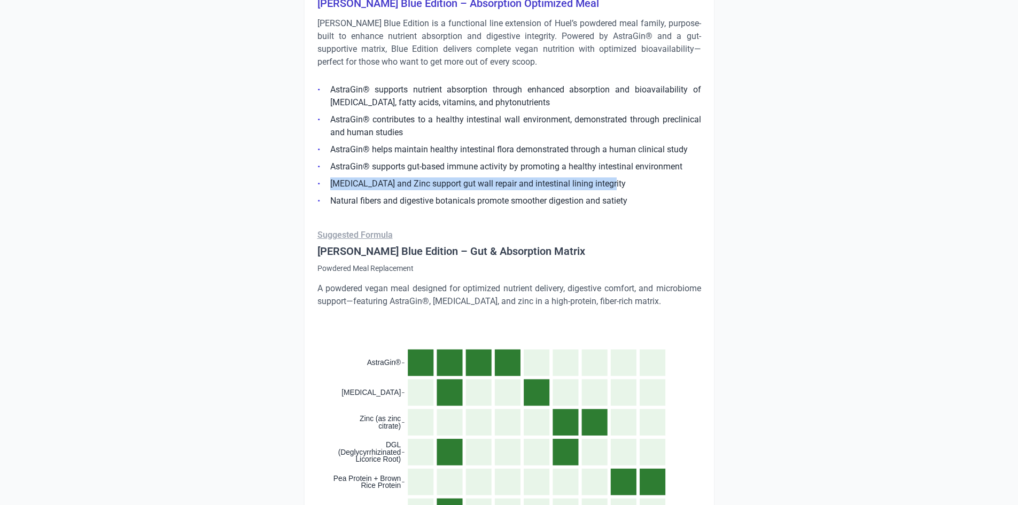
drag, startPoint x: 330, startPoint y: 184, endPoint x: 645, endPoint y: 182, distance: 314.3
click at [645, 182] on li "[MEDICAL_DATA] and Zinc support gut wall repair and intestinal lining integrity" at bounding box center [510, 183] width 384 height 13
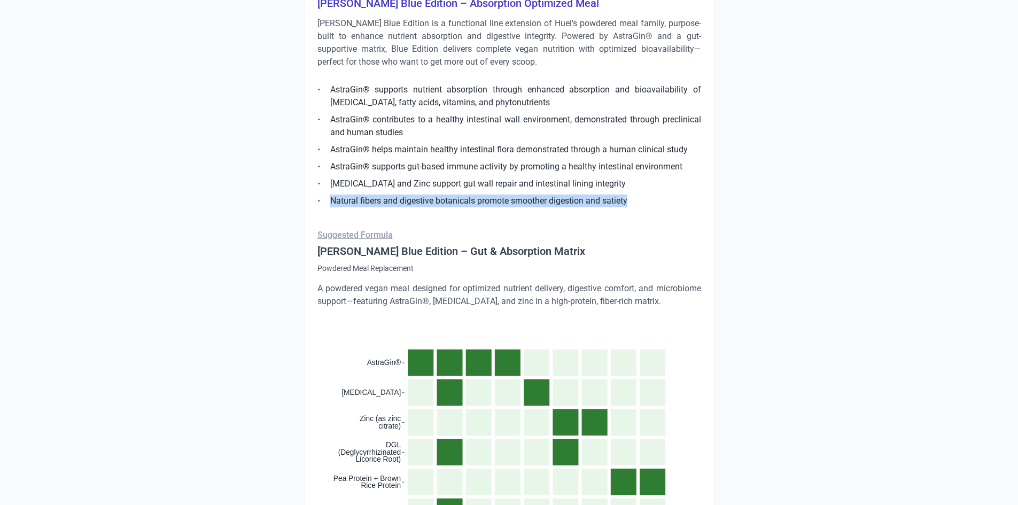
drag, startPoint x: 330, startPoint y: 199, endPoint x: 681, endPoint y: 194, distance: 351.3
click at [681, 195] on li "Natural fibers and digestive botanicals promote smoother digestion and satiety" at bounding box center [510, 201] width 384 height 13
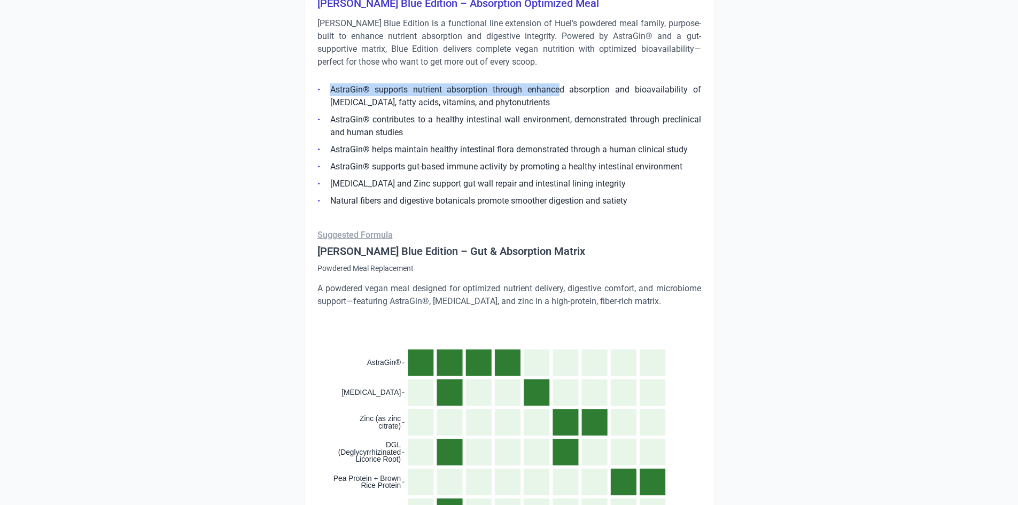
drag, startPoint x: 330, startPoint y: 89, endPoint x: 545, endPoint y: 96, distance: 215.0
click at [545, 96] on li "AstraGin® supports nutrient absorption through enhanced absorption and bioavail…" at bounding box center [510, 96] width 384 height 26
click at [524, 101] on li "AstraGin® supports nutrient absorption through enhanced absorption and bioavail…" at bounding box center [510, 96] width 384 height 26
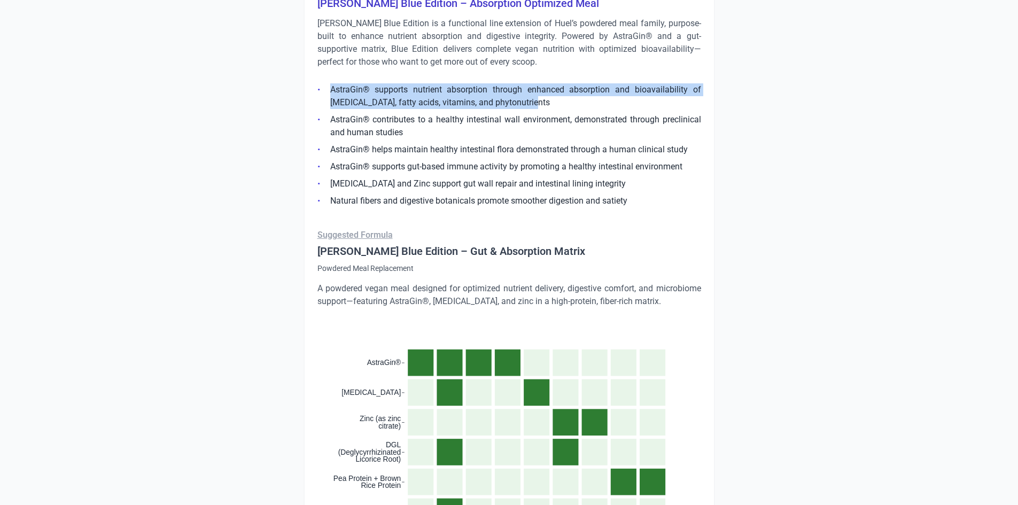
drag, startPoint x: 513, startPoint y: 104, endPoint x: 330, endPoint y: 85, distance: 183.8
click at [330, 85] on li "AstraGin® supports nutrient absorption through enhanced absorption and bioavail…" at bounding box center [510, 96] width 384 height 26
